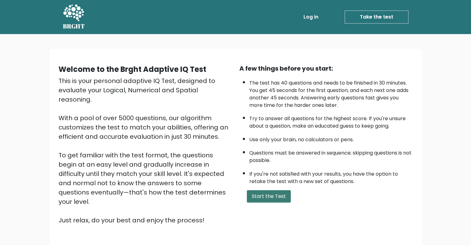
click at [275, 192] on button "Start the Test" at bounding box center [269, 196] width 44 height 12
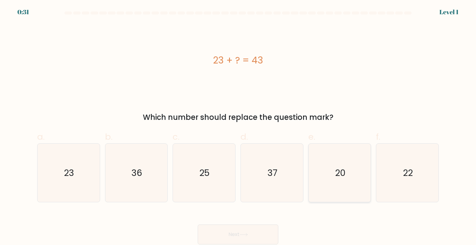
click at [326, 169] on icon "20" at bounding box center [339, 173] width 58 height 58
click at [238, 127] on input "e. 20" at bounding box center [238, 125] width 0 height 4
radio input "true"
click at [252, 233] on button "Next" at bounding box center [238, 235] width 81 height 20
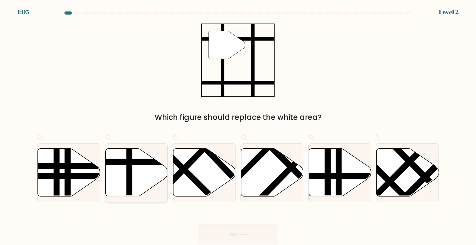
click at [129, 163] on line at bounding box center [129, 198] width 0 height 125
click at [238, 127] on input "b." at bounding box center [238, 125] width 0 height 4
radio input "true"
click at [237, 236] on button "Next" at bounding box center [238, 235] width 81 height 20
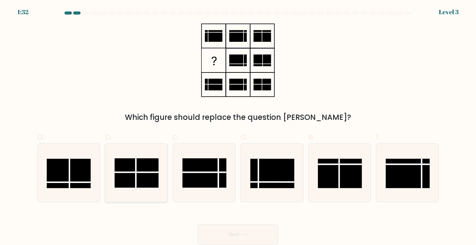
click at [150, 172] on line at bounding box center [137, 172] width 44 height 0
click at [238, 127] on input "b." at bounding box center [238, 125] width 0 height 4
radio input "true"
click at [256, 233] on button "Next" at bounding box center [238, 235] width 81 height 20
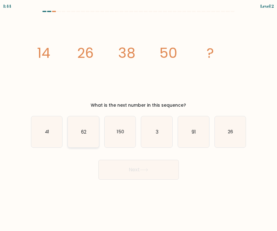
click at [78, 135] on icon "62" at bounding box center [83, 131] width 31 height 31
click at [139, 119] on input "b. 62" at bounding box center [139, 117] width 0 height 3
radio input "true"
click at [110, 169] on button "Next" at bounding box center [138, 170] width 81 height 20
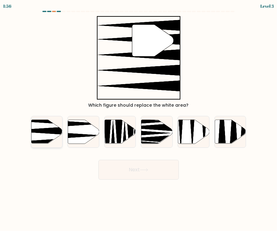
click at [45, 133] on icon at bounding box center [46, 132] width 31 height 24
click at [139, 119] on input "a." at bounding box center [139, 117] width 0 height 3
radio input "true"
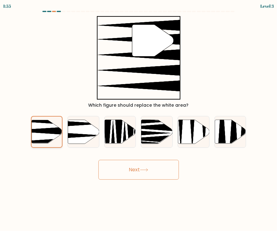
click at [98, 160] on button "Next" at bounding box center [138, 170] width 81 height 20
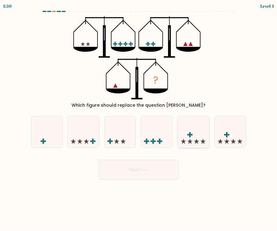
click at [191, 137] on icon at bounding box center [193, 132] width 31 height 26
click at [139, 119] on input "e." at bounding box center [139, 117] width 0 height 3
radio input "true"
click at [148, 171] on icon at bounding box center [144, 169] width 8 height 3
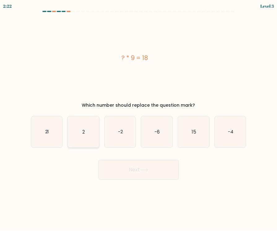
click at [82, 127] on icon "2" at bounding box center [83, 131] width 31 height 31
click at [139, 119] on input "b. 2" at bounding box center [139, 117] width 0 height 3
radio input "true"
click at [98, 160] on button "Next" at bounding box center [138, 170] width 81 height 20
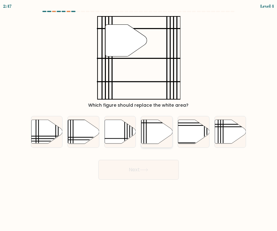
click at [153, 135] on icon at bounding box center [157, 132] width 31 height 24
click at [139, 119] on input "d." at bounding box center [139, 117] width 0 height 3
radio input "true"
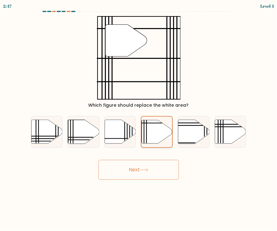
click at [98, 160] on button "Next" at bounding box center [138, 170] width 81 height 20
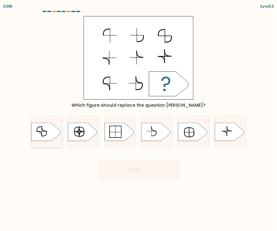
click at [45, 133] on icon at bounding box center [45, 132] width 29 height 18
click at [139, 119] on input "a." at bounding box center [139, 117] width 0 height 3
radio input "true"
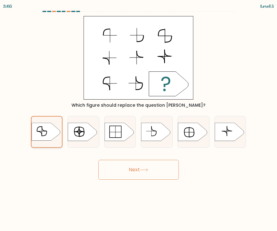
click at [98, 160] on button "Next" at bounding box center [138, 170] width 81 height 20
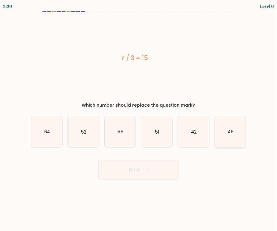
click at [225, 140] on icon "45" at bounding box center [230, 131] width 31 height 31
click at [139, 119] on input "f. 45" at bounding box center [139, 117] width 0 height 3
radio input "true"
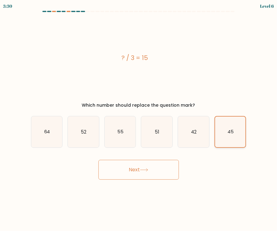
click at [98, 160] on button "Next" at bounding box center [138, 170] width 81 height 20
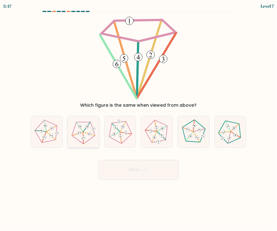
click at [85, 136] on icon at bounding box center [83, 132] width 25 height 25
click at [139, 119] on input "b." at bounding box center [139, 117] width 0 height 3
radio input "true"
click at [98, 160] on button "Next" at bounding box center [138, 170] width 81 height 20
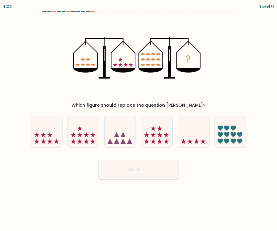
click at [85, 136] on icon at bounding box center [83, 132] width 31 height 26
click at [139, 119] on input "b." at bounding box center [139, 117] width 0 height 3
radio input "true"
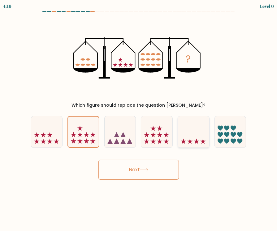
click at [185, 135] on icon at bounding box center [193, 132] width 31 height 26
click at [139, 119] on input "e." at bounding box center [139, 117] width 0 height 3
radio input "true"
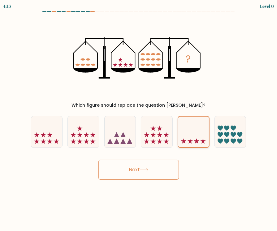
click at [98, 160] on button "Next" at bounding box center [138, 170] width 81 height 20
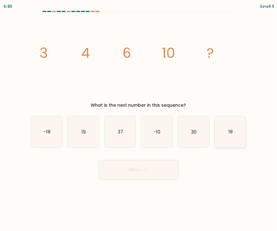
click at [228, 138] on icon "18" at bounding box center [230, 131] width 31 height 31
click at [139, 119] on input "f. 18" at bounding box center [139, 117] width 0 height 3
radio input "true"
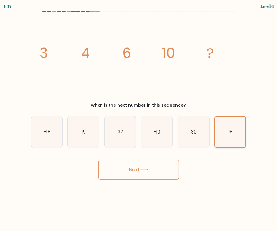
click at [98, 160] on button "Next" at bounding box center [138, 170] width 81 height 20
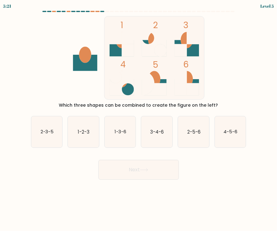
click at [228, 138] on icon "4-5-6" at bounding box center [230, 131] width 31 height 31
click at [139, 119] on input "f. 4-5-6" at bounding box center [139, 117] width 0 height 3
radio input "true"
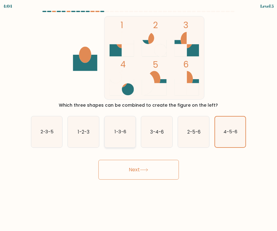
click at [121, 135] on icon "1-3-6" at bounding box center [120, 131] width 31 height 31
click at [139, 119] on input "c. 1-3-6" at bounding box center [139, 117] width 0 height 3
radio input "true"
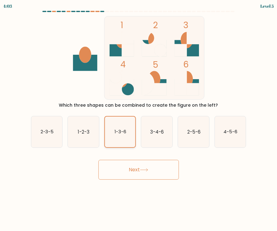
click at [98, 160] on button "Next" at bounding box center [138, 170] width 81 height 20
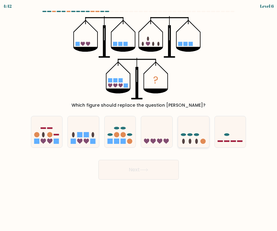
click at [197, 139] on ellipse at bounding box center [196, 141] width 3 height 5
click at [139, 119] on input "e." at bounding box center [139, 117] width 0 height 3
radio input "true"
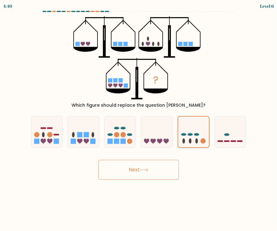
click at [98, 160] on button "Next" at bounding box center [138, 170] width 81 height 20
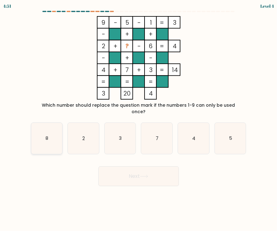
click at [60, 127] on icon "8" at bounding box center [46, 138] width 31 height 31
click at [139, 119] on input "a. 8" at bounding box center [139, 117] width 0 height 3
radio input "true"
click at [98, 167] on button "Next" at bounding box center [138, 177] width 81 height 20
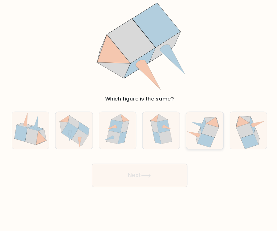
click at [196, 131] on icon at bounding box center [198, 131] width 15 height 11
click at [139, 119] on input "e." at bounding box center [139, 117] width 0 height 3
radio input "true"
click at [164, 166] on button "Next" at bounding box center [138, 170] width 81 height 20
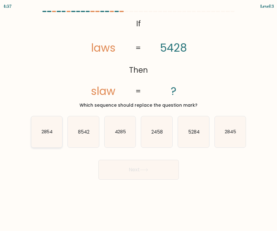
click at [47, 133] on text "2854" at bounding box center [46, 132] width 11 height 7
click at [139, 119] on input "a. 2854" at bounding box center [139, 117] width 0 height 3
radio input "true"
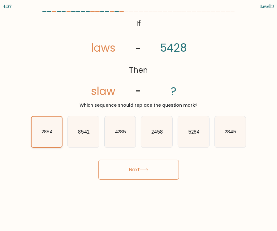
click at [98, 160] on button "Next" at bounding box center [138, 170] width 81 height 20
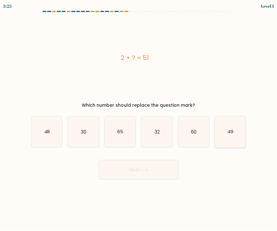
click at [228, 141] on icon "49" at bounding box center [230, 131] width 31 height 31
click at [139, 119] on input "f. 49" at bounding box center [139, 117] width 0 height 3
radio input "true"
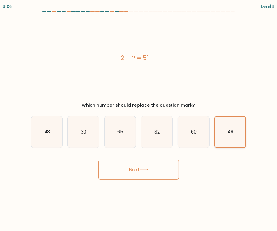
click at [98, 160] on button "Next" at bounding box center [138, 170] width 81 height 20
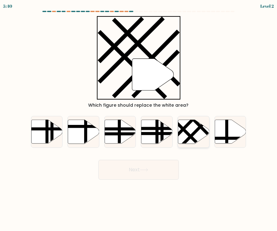
click at [191, 138] on line at bounding box center [178, 124] width 50 height 50
click at [139, 119] on input "e." at bounding box center [139, 117] width 0 height 3
radio input "true"
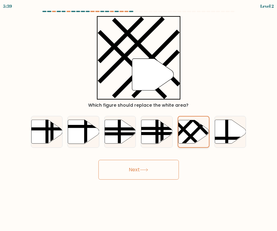
click at [98, 160] on button "Next" at bounding box center [138, 170] width 81 height 20
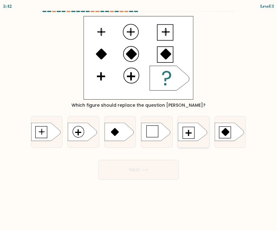
click at [186, 134] on icon at bounding box center [192, 132] width 29 height 18
click at [139, 119] on input "e." at bounding box center [139, 117] width 0 height 3
radio input "true"
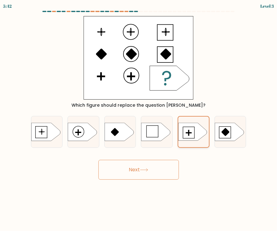
click at [98, 160] on button "Next" at bounding box center [138, 170] width 81 height 20
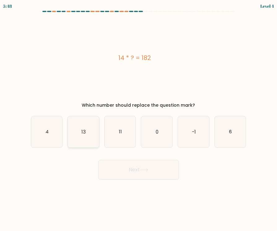
click at [82, 135] on text "13" at bounding box center [83, 132] width 4 height 7
click at [139, 119] on input "b. 13" at bounding box center [139, 117] width 0 height 3
radio input "true"
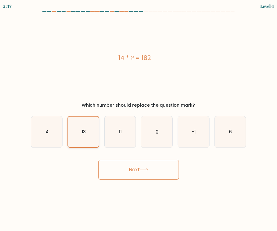
click at [98, 160] on button "Next" at bounding box center [138, 170] width 81 height 20
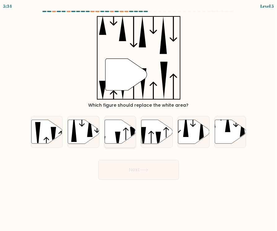
click at [120, 138] on icon at bounding box center [120, 132] width 31 height 24
click at [139, 119] on input "c." at bounding box center [139, 117] width 0 height 3
radio input "true"
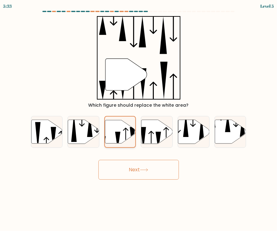
click at [98, 160] on button "Next" at bounding box center [138, 170] width 81 height 20
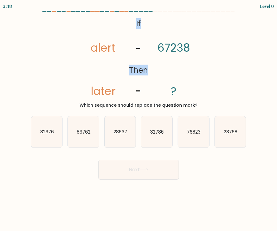
drag, startPoint x: 15, startPoint y: 13, endPoint x: 94, endPoint y: 54, distance: 88.7
click at [94, 54] on form "If ?" at bounding box center [138, 95] width 277 height 169
click at [197, 138] on icon "76823" at bounding box center [193, 131] width 31 height 31
click at [139, 119] on input "e. 76823" at bounding box center [139, 117] width 0 height 3
radio input "true"
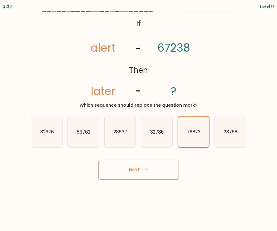
click at [98, 160] on button "Next" at bounding box center [138, 170] width 81 height 20
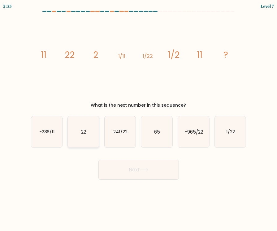
click at [88, 136] on icon "22" at bounding box center [83, 131] width 31 height 31
click at [139, 119] on input "b. 22" at bounding box center [139, 117] width 0 height 3
radio input "true"
click at [98, 160] on button "Next" at bounding box center [138, 170] width 81 height 20
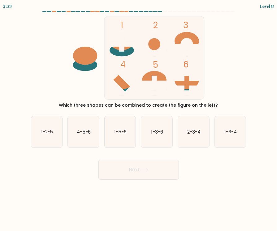
click at [125, 51] on ellipse at bounding box center [122, 50] width 24 height 12
click at [125, 133] on text "1-5-6" at bounding box center [120, 132] width 12 height 7
click at [139, 119] on input "c. 1-5-6" at bounding box center [139, 117] width 0 height 3
radio input "true"
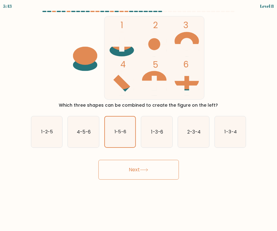
click at [132, 168] on button "Next" at bounding box center [138, 170] width 81 height 20
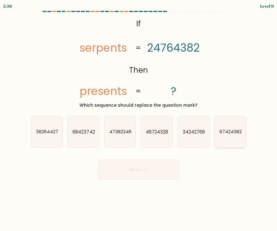
click at [229, 139] on icon "67424382" at bounding box center [230, 131] width 31 height 31
click at [139, 119] on input "f. 67424382" at bounding box center [139, 117] width 0 height 3
radio input "true"
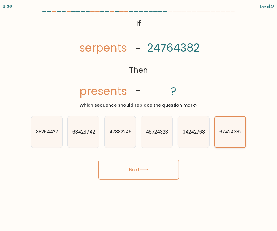
click at [98, 160] on button "Next" at bounding box center [138, 170] width 81 height 20
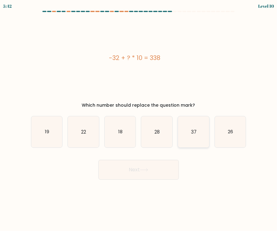
click at [187, 134] on icon "37" at bounding box center [193, 131] width 31 height 31
click at [139, 119] on input "e. 37" at bounding box center [139, 117] width 0 height 3
radio input "true"
click at [98, 160] on button "Next" at bounding box center [138, 170] width 81 height 20
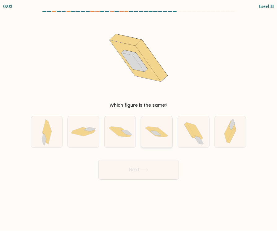
click at [150, 133] on icon at bounding box center [156, 132] width 31 height 21
click at [139, 119] on input "d." at bounding box center [139, 117] width 0 height 3
radio input "true"
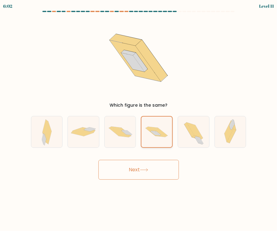
click at [98, 160] on button "Next" at bounding box center [138, 170] width 81 height 20
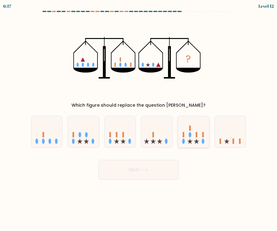
click at [199, 136] on icon at bounding box center [193, 132] width 31 height 26
click at [139, 119] on input "e." at bounding box center [139, 117] width 0 height 3
radio input "true"
click at [160, 171] on button "Next" at bounding box center [138, 170] width 81 height 20
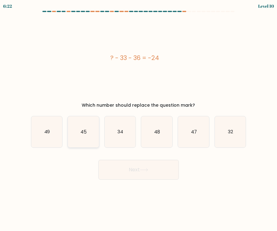
click at [85, 134] on text "45" at bounding box center [84, 132] width 6 height 7
click at [139, 119] on input "b. 45" at bounding box center [139, 117] width 0 height 3
radio input "true"
click at [98, 160] on button "Next" at bounding box center [138, 170] width 81 height 20
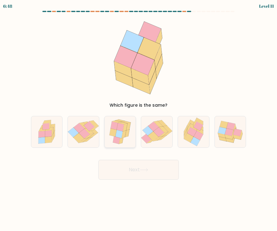
click at [123, 132] on icon at bounding box center [124, 135] width 5 height 8
click at [139, 119] on input "c." at bounding box center [139, 117] width 0 height 3
radio input "true"
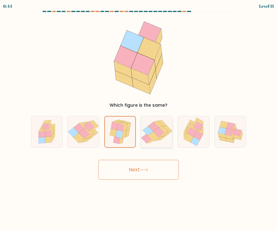
click at [98, 160] on button "Next" at bounding box center [138, 170] width 81 height 20
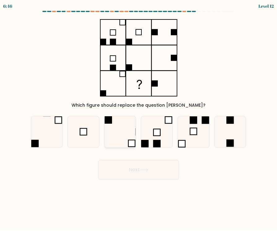
click at [119, 131] on icon at bounding box center [120, 131] width 31 height 31
click at [139, 119] on input "c." at bounding box center [139, 117] width 0 height 3
radio input "true"
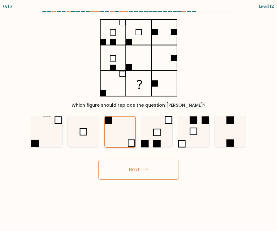
click at [98, 160] on button "Next" at bounding box center [138, 170] width 81 height 20
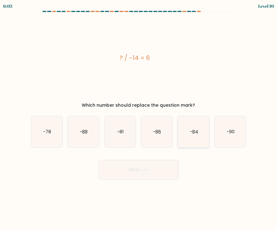
click at [191, 138] on icon "-84" at bounding box center [193, 131] width 31 height 31
click at [139, 119] on input "e. -84" at bounding box center [139, 117] width 0 height 3
radio input "true"
click at [98, 160] on button "Next" at bounding box center [138, 170] width 81 height 20
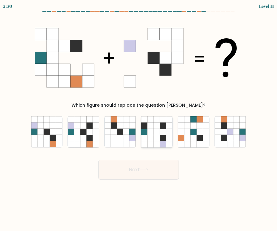
click at [160, 137] on icon at bounding box center [157, 138] width 6 height 6
click at [139, 119] on input "d." at bounding box center [139, 117] width 0 height 3
radio input "true"
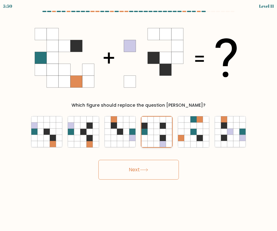
click at [98, 160] on button "Next" at bounding box center [138, 170] width 81 height 20
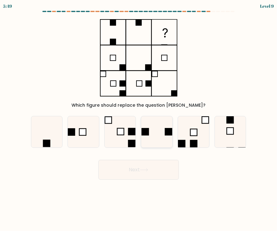
click at [159, 137] on icon at bounding box center [156, 131] width 31 height 31
click at [139, 119] on input "d." at bounding box center [139, 117] width 0 height 3
radio input "true"
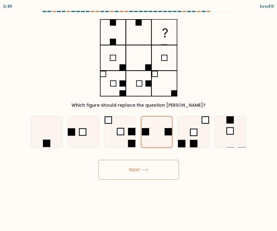
click at [98, 160] on button "Next" at bounding box center [138, 170] width 81 height 20
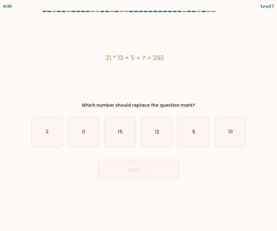
drag, startPoint x: 101, startPoint y: 59, endPoint x: 181, endPoint y: 61, distance: 79.6
click at [181, 61] on div "21 * 13 + 5 + ? = 293" at bounding box center [135, 57] width 208 height 9
copy div "21 * 13 + 5 + ? = 293"
click at [127, 136] on icon "15" at bounding box center [120, 131] width 31 height 31
click at [139, 119] on input "c. 15" at bounding box center [139, 117] width 0 height 3
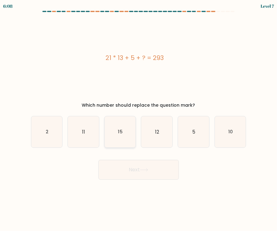
radio input "true"
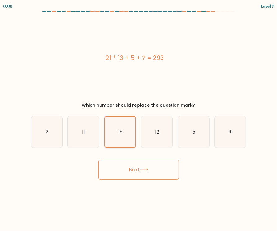
click at [98, 160] on button "Next" at bounding box center [138, 170] width 81 height 20
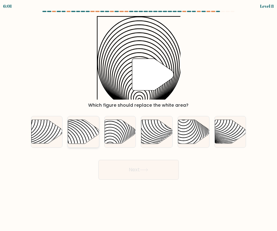
click at [88, 140] on icon at bounding box center [83, 132] width 31 height 24
click at [139, 119] on input "b." at bounding box center [139, 117] width 0 height 3
radio input "true"
click at [197, 133] on icon at bounding box center [183, 145] width 63 height 63
click at [139, 119] on input "e." at bounding box center [139, 117] width 0 height 3
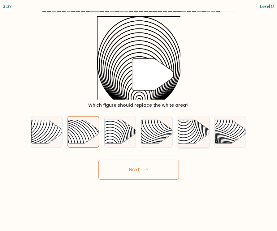
radio input "true"
click at [98, 160] on button "Next" at bounding box center [138, 170] width 81 height 20
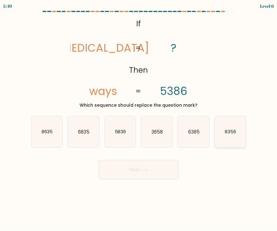
click at [233, 131] on text "8356" at bounding box center [230, 132] width 11 height 7
click at [139, 119] on input "f. 8356" at bounding box center [139, 117] width 0 height 3
radio input "true"
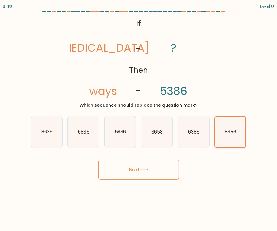
click at [98, 160] on button "Next" at bounding box center [138, 170] width 81 height 20
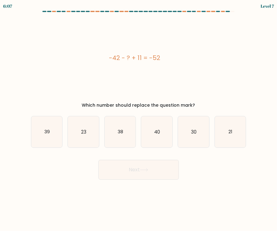
drag, startPoint x: 169, startPoint y: 62, endPoint x: 108, endPoint y: 60, distance: 61.4
click at [108, 60] on div "-42 - ? + 11 = -52" at bounding box center [135, 57] width 208 height 9
copy div "-42 - ? + 11 = -52"
click at [219, 132] on icon "21" at bounding box center [230, 131] width 31 height 31
click at [139, 119] on input "f. 21" at bounding box center [139, 117] width 0 height 3
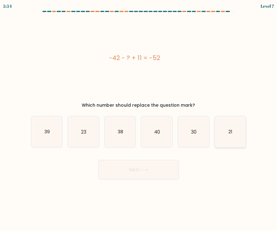
radio input "true"
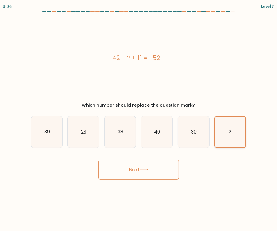
click at [98, 160] on button "Next" at bounding box center [138, 170] width 81 height 20
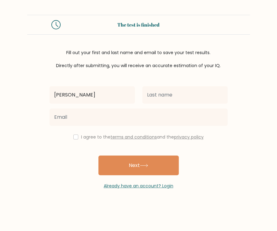
type input "[PERSON_NAME]"
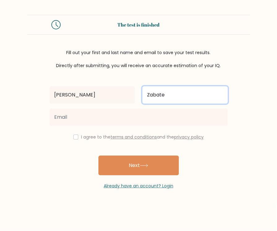
type input "Zabate"
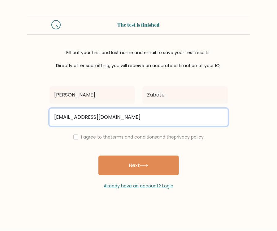
type input "desireeszabate@gmail.com"
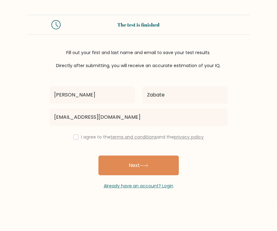
click at [116, 137] on link "terms and conditions" at bounding box center [134, 137] width 46 height 6
click at [73, 136] on input "checkbox" at bounding box center [75, 137] width 5 height 5
checkbox input "true"
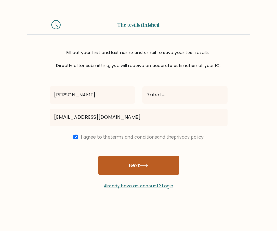
click at [124, 169] on button "Next" at bounding box center [138, 166] width 81 height 20
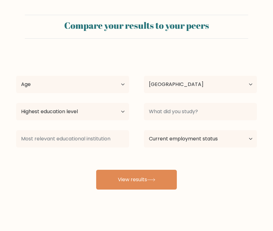
select select "PH"
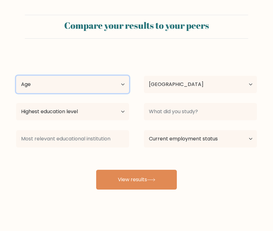
click at [92, 91] on select "Age Under 18 years old 18-24 years old 25-34 years old 35-44 years old 45-54 ye…" at bounding box center [72, 84] width 113 height 17
select select "18_24"
click at [16, 76] on select "Age Under 18 years old 18-24 years old 25-34 years old 35-44 years old 45-54 ye…" at bounding box center [72, 84] width 113 height 17
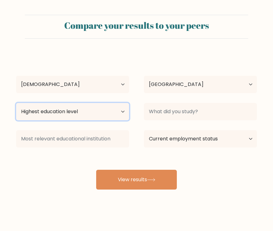
click at [87, 114] on select "Highest education level No schooling Primary Lower Secondary Upper Secondary Oc…" at bounding box center [72, 111] width 113 height 17
select select "bachelors_degree"
click at [16, 103] on select "Highest education level No schooling Primary Lower Secondary Upper Secondary Oc…" at bounding box center [72, 111] width 113 height 17
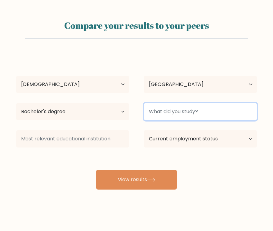
click at [177, 116] on input at bounding box center [200, 111] width 113 height 17
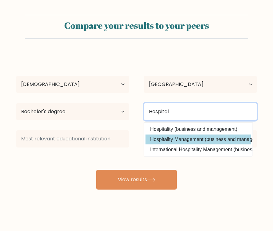
type input "Hospital"
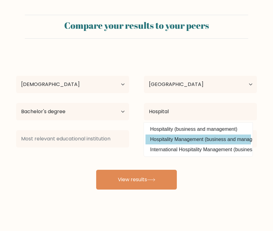
click at [185, 141] on div "Desiree Zabate Age Under 18 years old 18-24 years old 25-34 years old 35-44 yea…" at bounding box center [136, 122] width 248 height 136
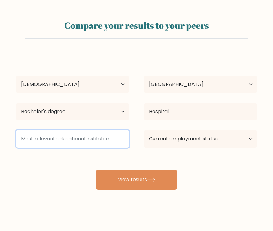
click at [69, 138] on input at bounding box center [72, 138] width 113 height 17
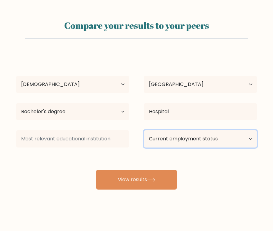
click at [201, 141] on select "Current employment status Employed Student Retired Other / prefer not to answer" at bounding box center [200, 138] width 113 height 17
select select "other"
click at [144, 130] on select "Current employment status Employed Student Retired Other / prefer not to answer" at bounding box center [200, 138] width 113 height 17
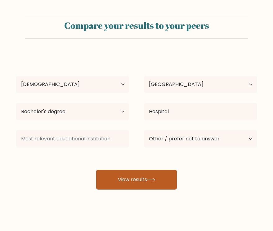
click at [129, 177] on button "View results" at bounding box center [136, 180] width 81 height 20
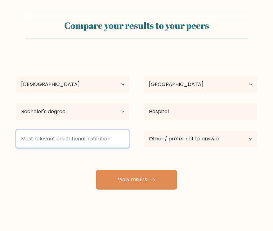
click at [104, 139] on input at bounding box center [72, 138] width 113 height 17
drag, startPoint x: 113, startPoint y: 139, endPoint x: -26, endPoint y: 147, distance: 139.3
click at [0, 147] on html "Compare your results to your peers Desiree Zabate Age Under 18 years old 18-24 …" at bounding box center [136, 117] width 273 height 235
click at [74, 139] on input at bounding box center [72, 138] width 113 height 17
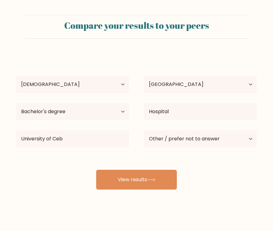
click at [72, 158] on div "Desiree Zabate Age Under 18 years old 18-24 years old 25-34 years old 35-44 yea…" at bounding box center [136, 122] width 248 height 136
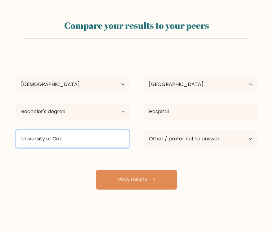
click at [83, 146] on input "University of Ceb" at bounding box center [72, 138] width 113 height 17
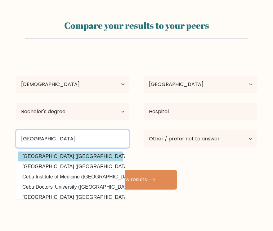
type input "University of Cebu"
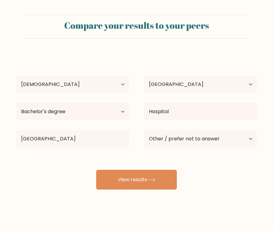
click at [78, 157] on div "Desiree Zabate Age Under 18 years old 18-24 years old 25-34 years old 35-44 yea…" at bounding box center [136, 122] width 248 height 136
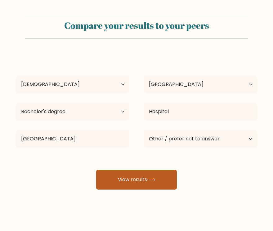
click at [140, 181] on button "View results" at bounding box center [136, 180] width 81 height 20
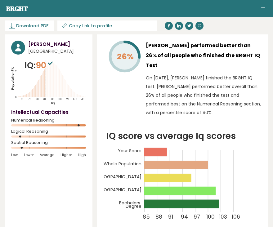
scroll to position [19, 0]
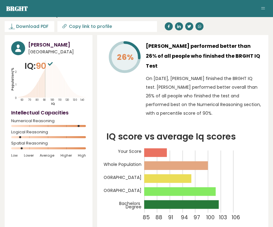
click at [101, 27] on input "Copy link to profile" at bounding box center [111, 26] width 84 height 5
type input "[URL][DOMAIN_NAME][PERSON_NAME]"
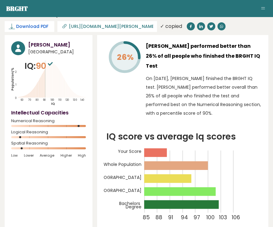
click at [32, 24] on span "Download PDF" at bounding box center [32, 26] width 32 height 7
